Goal: Transaction & Acquisition: Purchase product/service

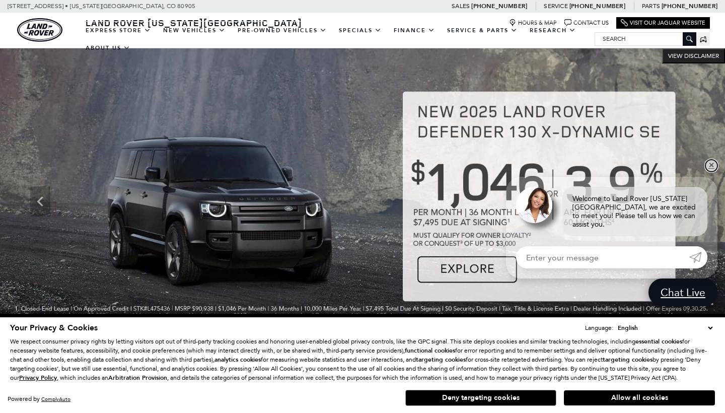
click at [711, 169] on link "✕" at bounding box center [712, 166] width 12 height 12
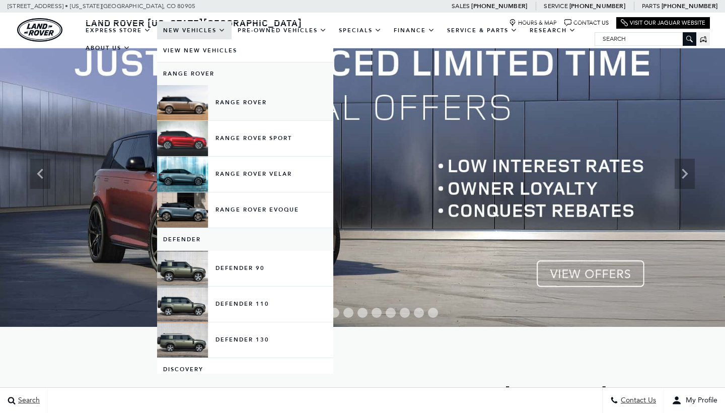
scroll to position [53, 0]
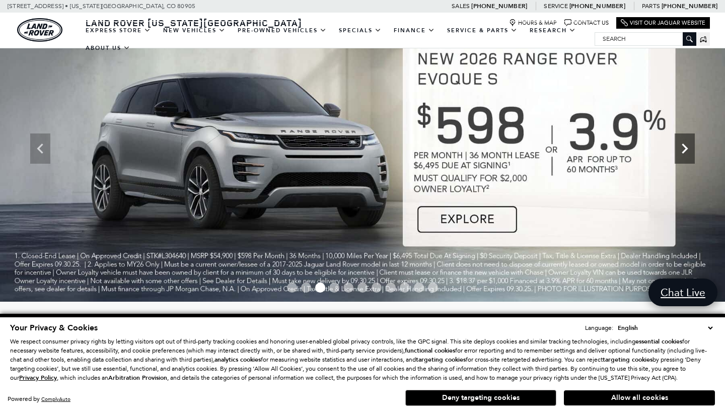
click at [683, 152] on icon "Next" at bounding box center [685, 149] width 6 height 10
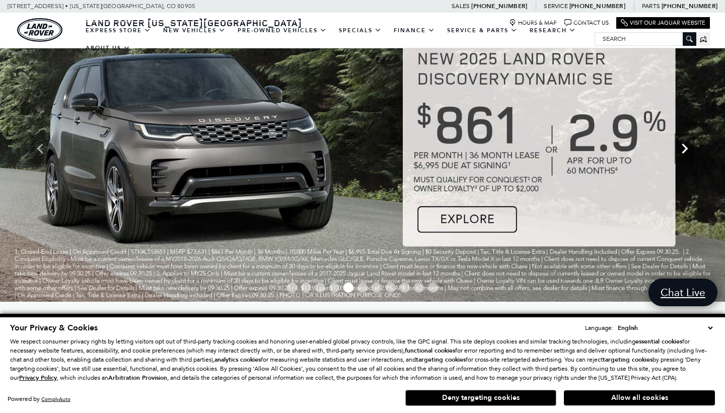
click at [684, 152] on icon "Next" at bounding box center [685, 149] width 6 height 10
click at [684, 153] on icon "Next" at bounding box center [685, 149] width 6 height 10
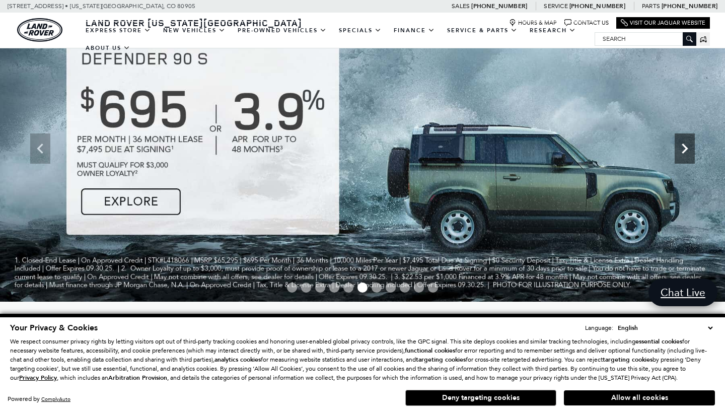
click at [684, 153] on icon "Next" at bounding box center [685, 149] width 6 height 10
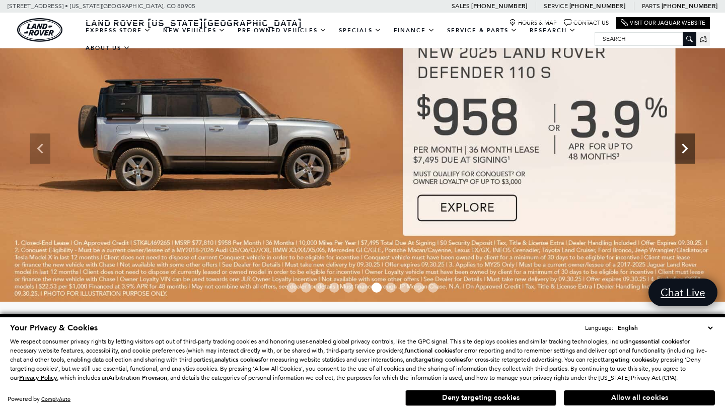
click at [684, 153] on icon "Next" at bounding box center [685, 149] width 6 height 10
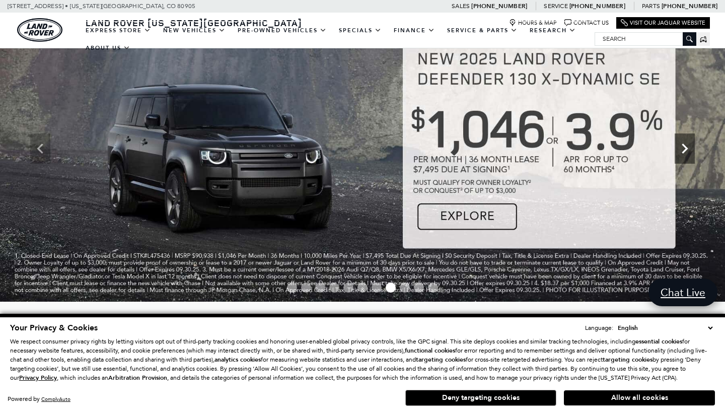
click at [684, 153] on icon "Next" at bounding box center [685, 149] width 6 height 10
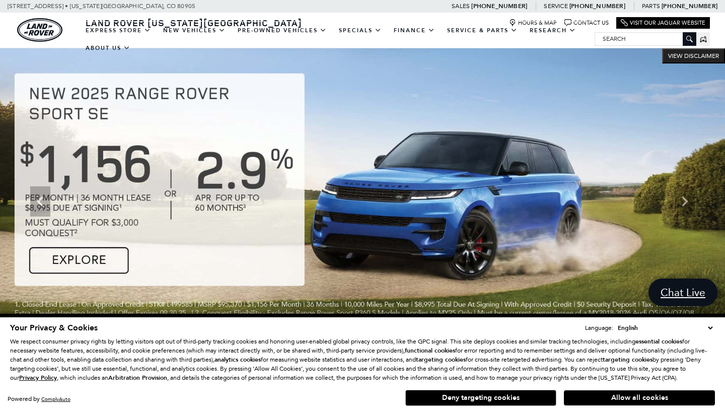
scroll to position [0, 0]
click at [687, 206] on icon "Next" at bounding box center [685, 201] width 20 height 20
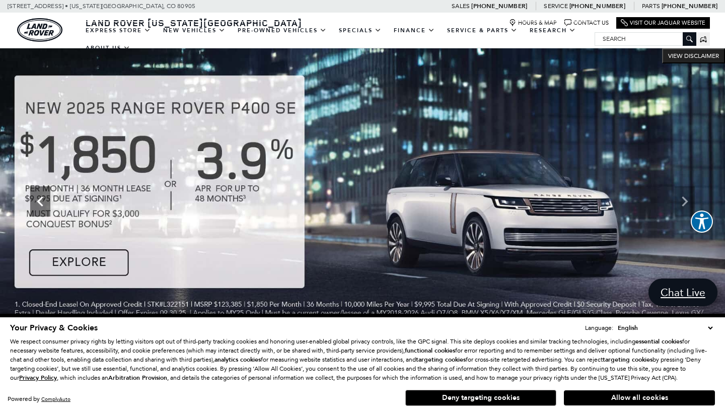
click at [43, 203] on icon "Previous" at bounding box center [40, 201] width 20 height 20
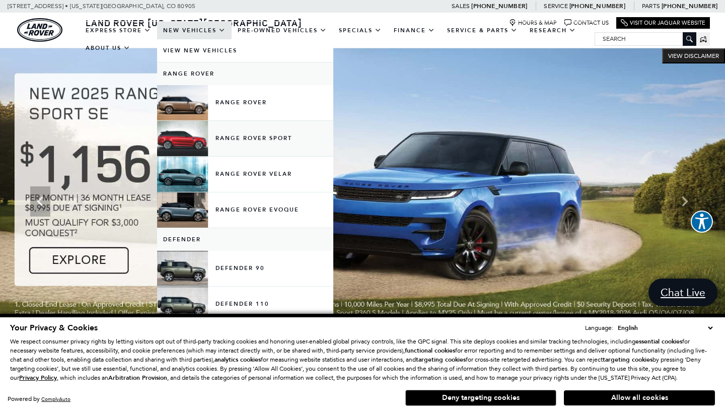
click at [241, 148] on link "Range Rover Sport" at bounding box center [245, 138] width 176 height 35
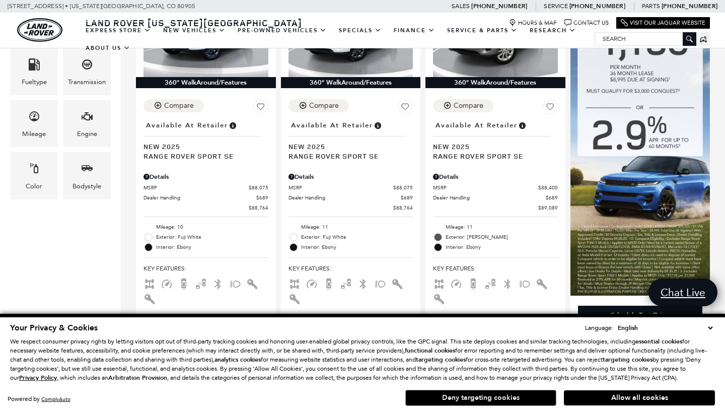
click at [524, 400] on button "Deny targeting cookies" at bounding box center [481, 398] width 151 height 16
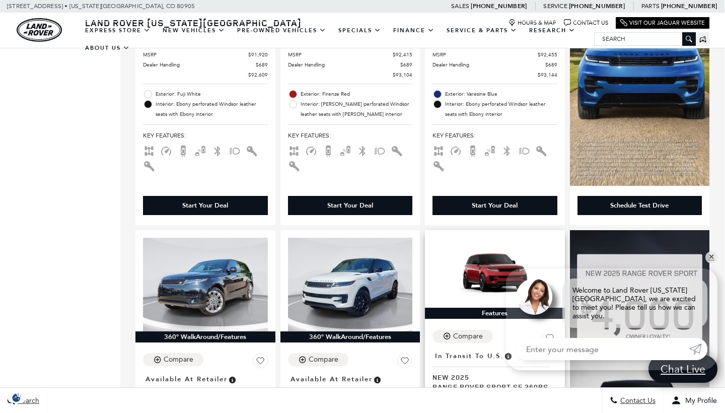
scroll to position [829, 1]
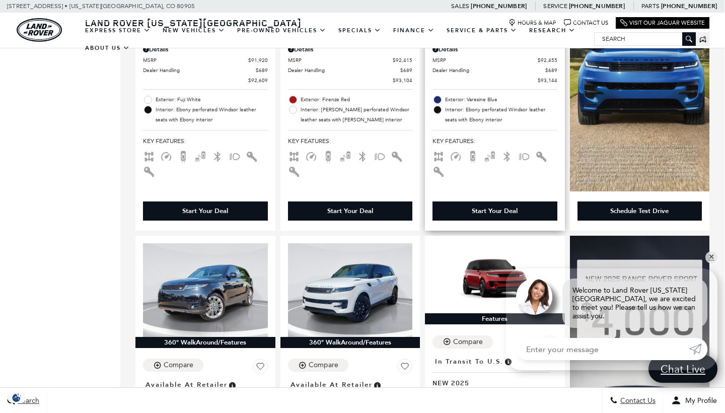
click at [497, 207] on div "Start Your Deal" at bounding box center [495, 211] width 46 height 9
